Goal: Find specific page/section: Find specific page/section

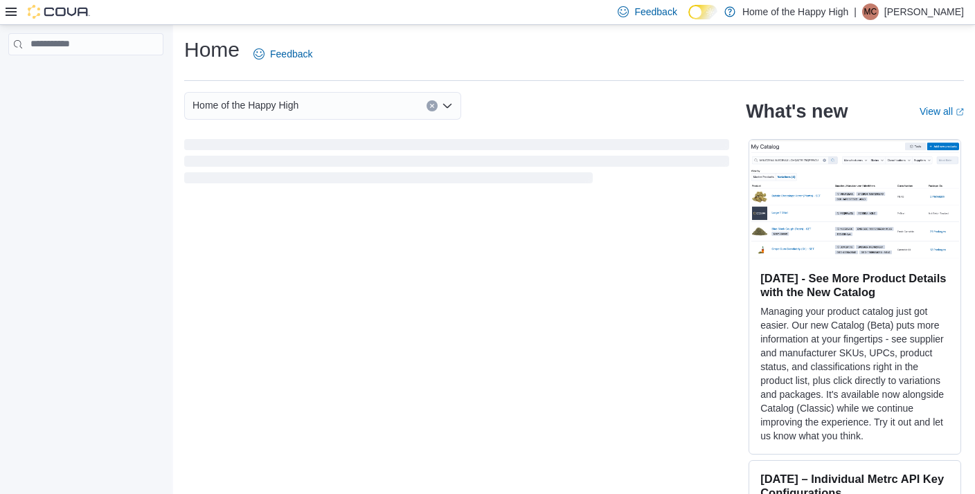
click at [10, 11] on icon at bounding box center [11, 11] width 11 height 11
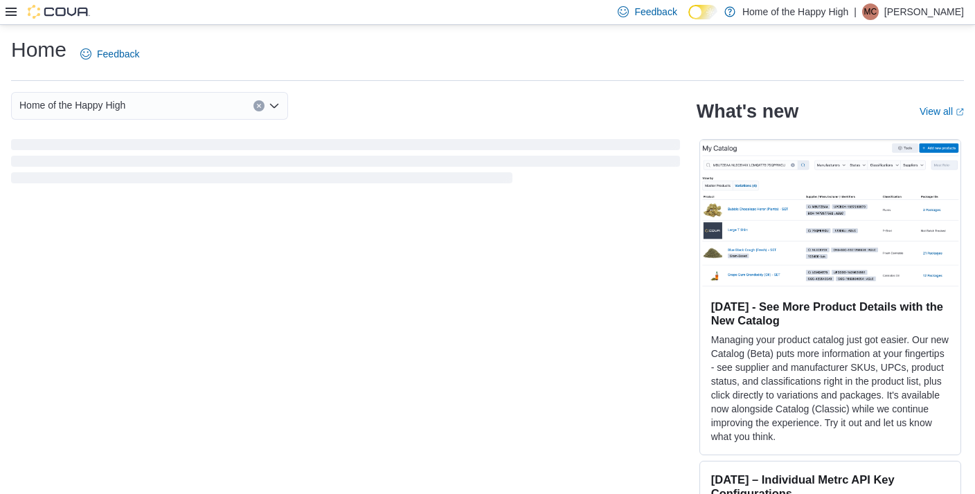
click at [10, 10] on icon at bounding box center [11, 11] width 11 height 11
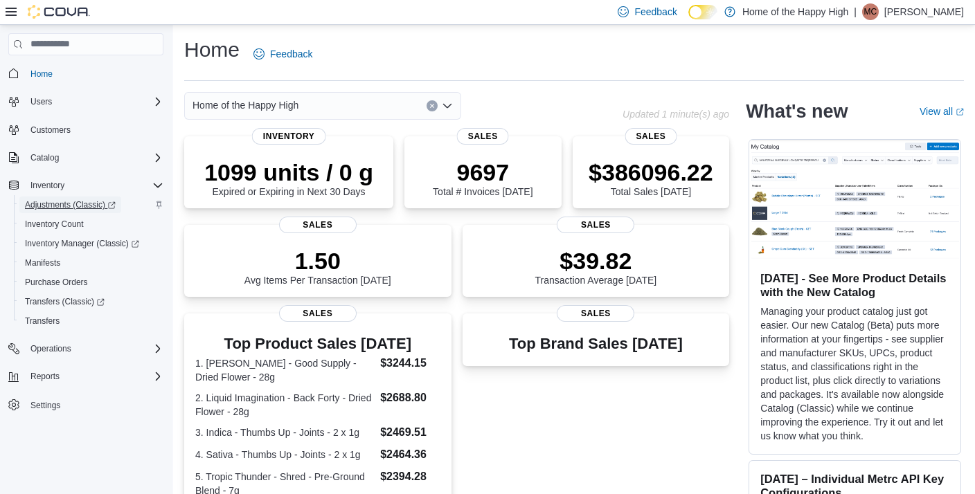
click at [50, 201] on span "Adjustments (Classic)" at bounding box center [70, 204] width 91 height 11
